Goal: Task Accomplishment & Management: Use online tool/utility

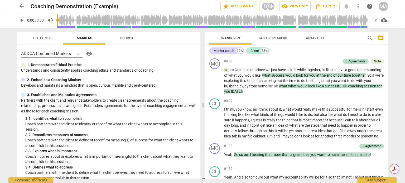
click at [23, 7] on span "arrow_back" at bounding box center [21, 6] width 6 height 6
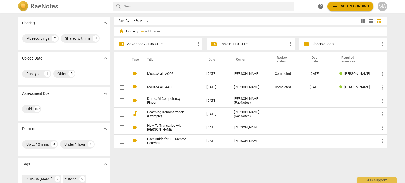
click at [147, 45] on p "Advanced A-106 CSPs" at bounding box center [161, 44] width 68 height 6
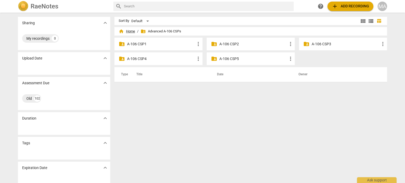
click at [125, 31] on span "home Home" at bounding box center [127, 31] width 16 height 5
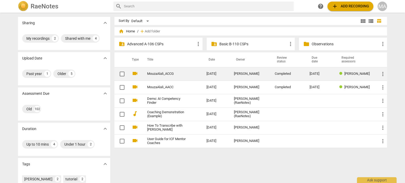
click at [383, 73] on span "more_vert" at bounding box center [382, 74] width 6 height 6
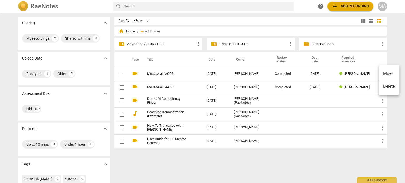
click at [198, 73] on div at bounding box center [202, 91] width 405 height 183
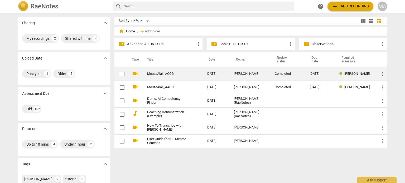
click at [380, 74] on span "more_vert" at bounding box center [382, 74] width 6 height 6
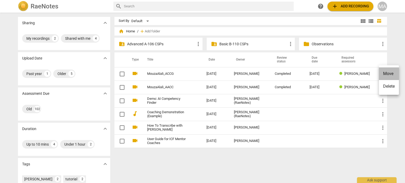
click at [384, 72] on li "Move" at bounding box center [389, 73] width 20 height 13
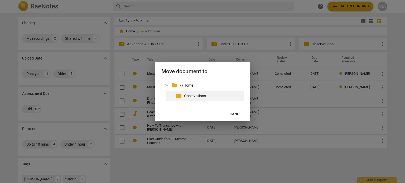
click at [205, 97] on p "Observations" at bounding box center [212, 96] width 57 height 6
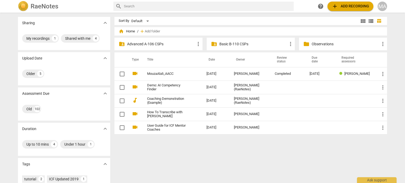
click at [320, 42] on p "Observations" at bounding box center [345, 44] width 68 height 6
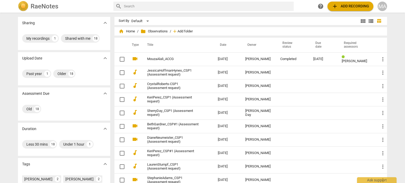
click at [191, 31] on span "Add folder" at bounding box center [184, 32] width 15 height 4
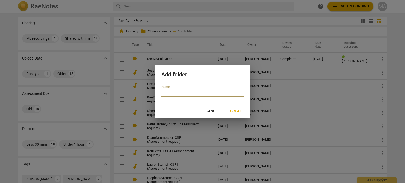
click at [194, 91] on input "text" at bounding box center [202, 93] width 82 height 8
type input "m"
type input "MOUZA RECORDING"
click at [236, 109] on span "Create" at bounding box center [236, 111] width 13 height 5
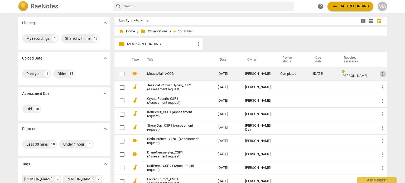
click at [383, 73] on span "more_vert" at bounding box center [382, 74] width 6 height 6
click at [383, 73] on li "Move" at bounding box center [389, 73] width 20 height 13
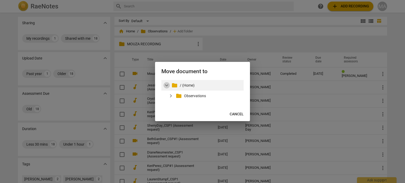
click at [167, 85] on span "expand_more" at bounding box center [166, 85] width 6 height 6
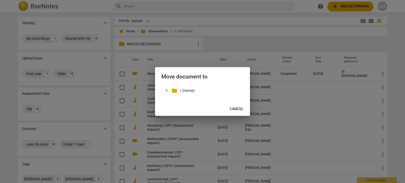
click at [167, 85] on div "Move document to" at bounding box center [202, 76] width 95 height 18
click at [167, 90] on span "expand_more" at bounding box center [166, 90] width 6 height 6
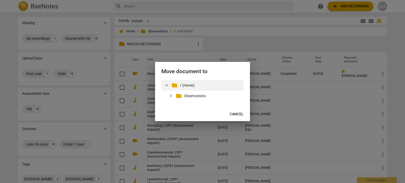
click at [192, 86] on p "/ (Home)" at bounding box center [211, 86] width 62 height 6
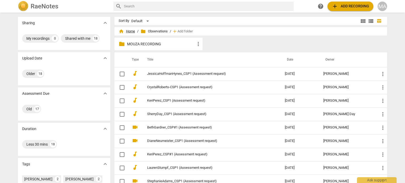
click at [128, 30] on span "home Home" at bounding box center [127, 31] width 16 height 5
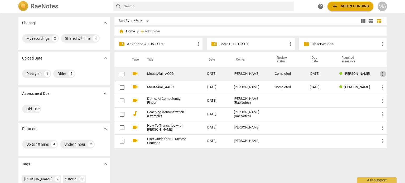
click at [381, 73] on span "more_vert" at bounding box center [382, 74] width 6 height 6
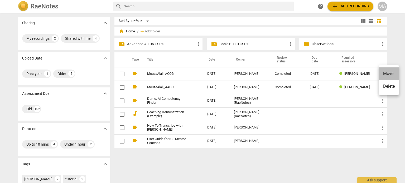
click at [386, 73] on li "Move" at bounding box center [389, 73] width 20 height 13
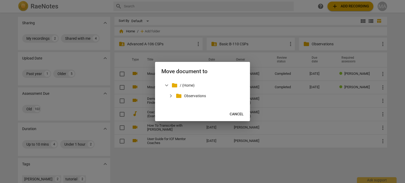
click at [374, 162] on div at bounding box center [202, 91] width 405 height 183
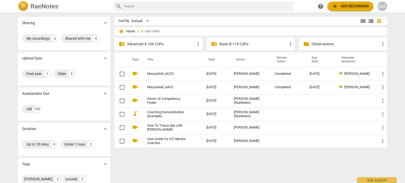
click at [355, 7] on span "add Add recording" at bounding box center [350, 6] width 37 height 6
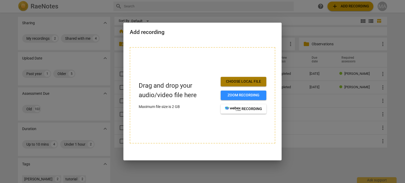
click at [240, 81] on span "Choose local file" at bounding box center [243, 81] width 37 height 5
click at [235, 78] on button "Choose local file" at bounding box center [244, 81] width 46 height 9
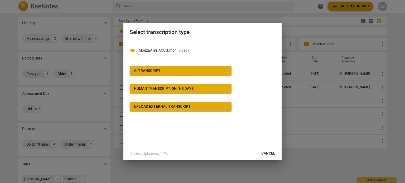
click at [155, 66] on div "videocam MouzaAlali_ACCG.mp4 ( video ) AI Transcript Human transcription, 1-3 d…" at bounding box center [202, 76] width 145 height 71
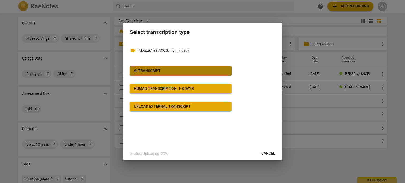
click at [155, 69] on div "AI Transcript" at bounding box center [147, 70] width 27 height 5
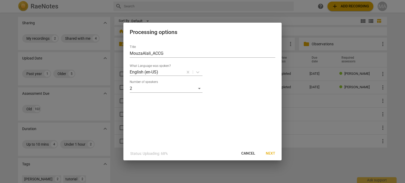
click at [272, 151] on span "Next" at bounding box center [270, 153] width 9 height 5
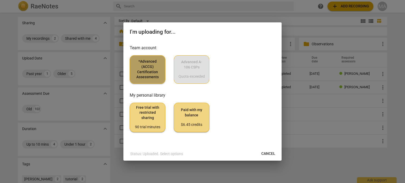
click at [151, 68] on span "*Advanced (ACCG) Certification Assessments" at bounding box center [147, 69] width 27 height 21
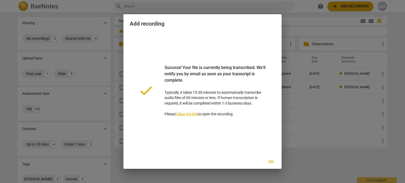
click at [272, 161] on span "Ok" at bounding box center [271, 161] width 8 height 5
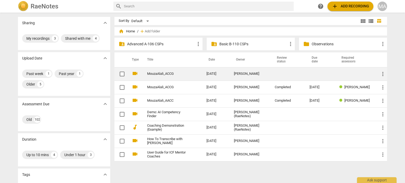
click at [264, 73] on td "[PERSON_NAME]" at bounding box center [250, 73] width 41 height 13
